Goal: Task Accomplishment & Management: Manage account settings

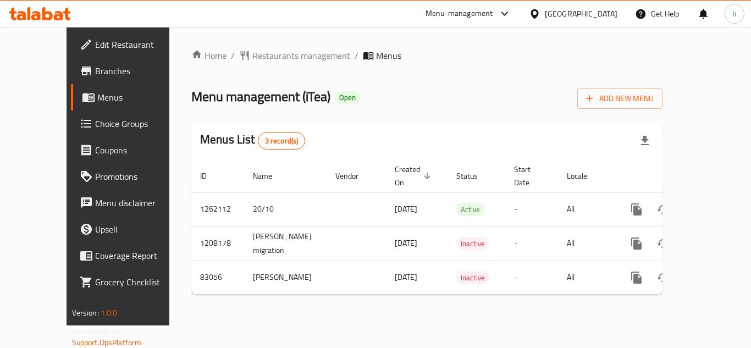
click at [95, 128] on span "Choice Groups" at bounding box center [139, 123] width 88 height 13
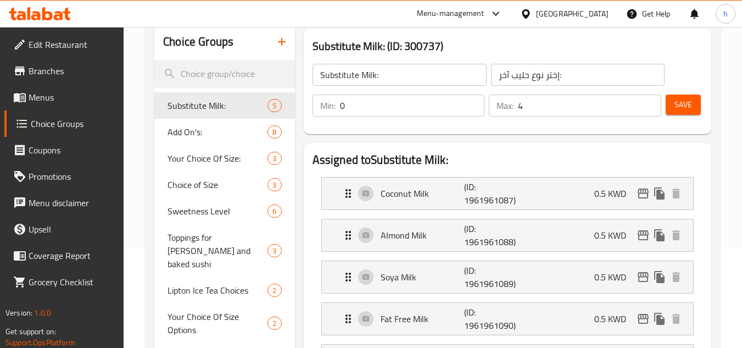
scroll to position [110, 0]
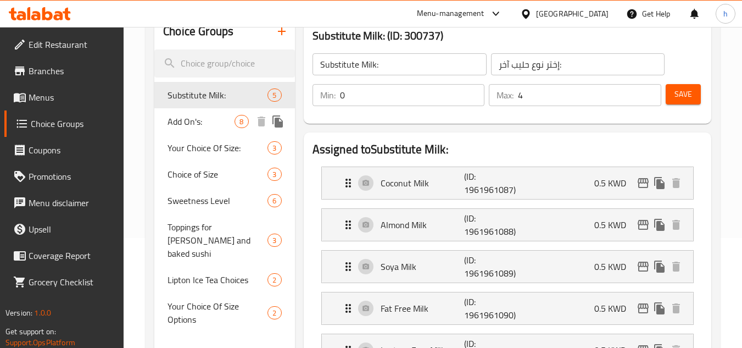
click at [185, 122] on span "Add On's:" at bounding box center [201, 121] width 67 height 13
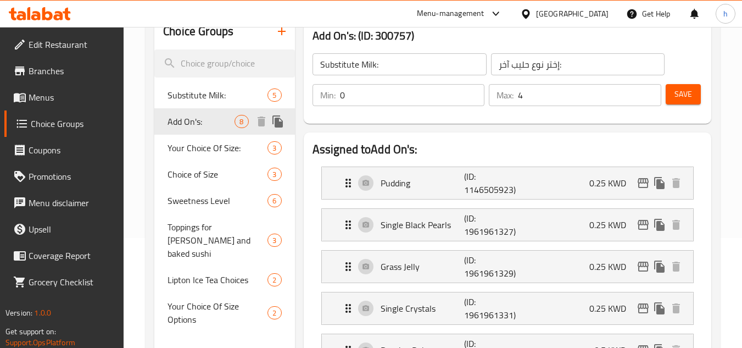
type input "Add On's:"
type input "إختيارك من الإضافات:"
type input "8"
click at [196, 197] on span "Sweetness Level" at bounding box center [201, 200] width 67 height 13
type input "Sweetness Level"
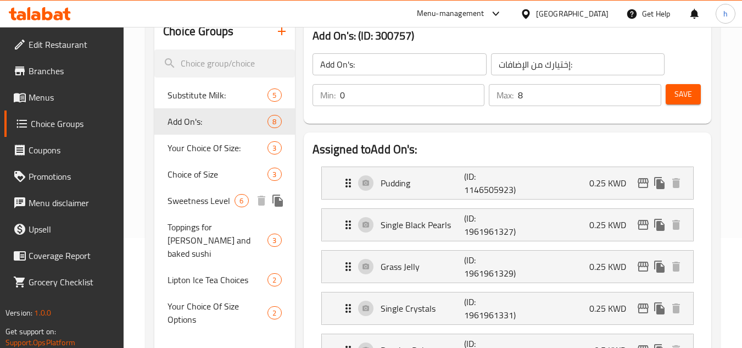
type input "مستوى الحلاوة"
type input "1"
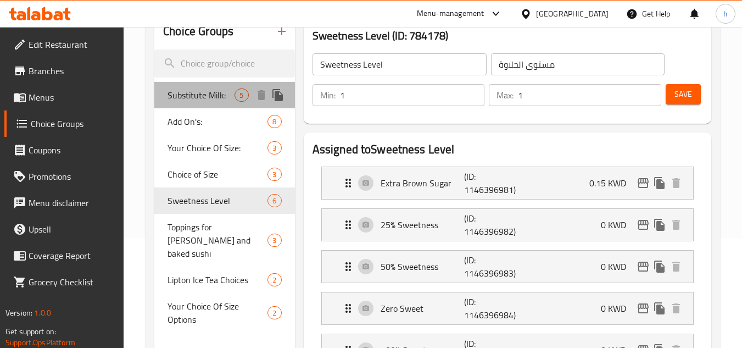
click at [197, 94] on span "Substitute Milk:" at bounding box center [201, 94] width 67 height 13
type input "Substitute Milk:"
type input "إختر نوع حليب آخر:"
type input "0"
type input "4"
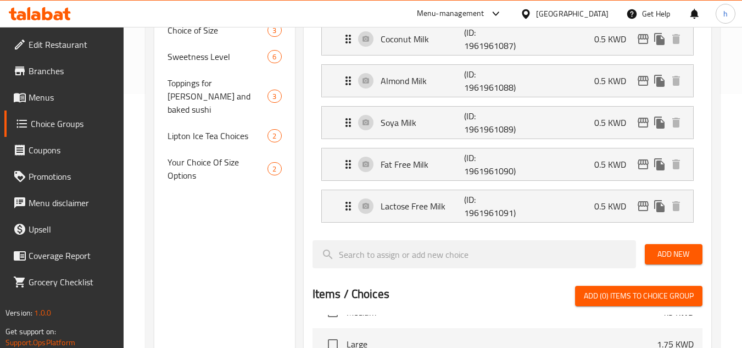
scroll to position [0, 0]
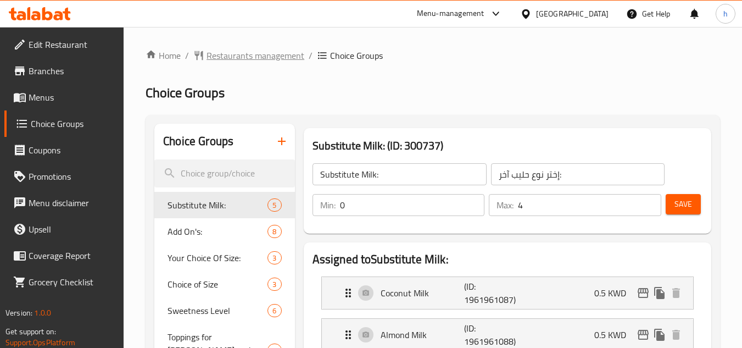
click at [237, 53] on span "Restaurants management" at bounding box center [256, 55] width 98 height 13
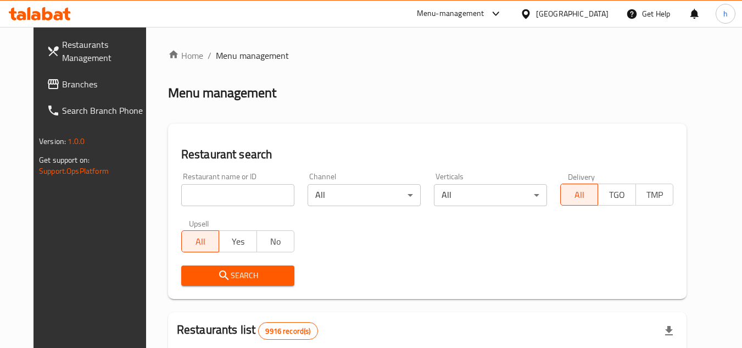
click at [87, 89] on span "Branches" at bounding box center [105, 83] width 87 height 13
